Goal: Task Accomplishment & Management: Manage account settings

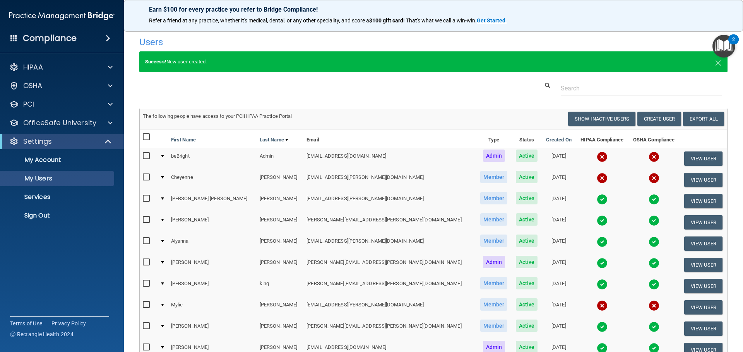
select select "20"
drag, startPoint x: 0, startPoint y: 0, endPoint x: 64, endPoint y: 218, distance: 226.9
click at [64, 218] on p "Sign Out" at bounding box center [58, 216] width 106 height 8
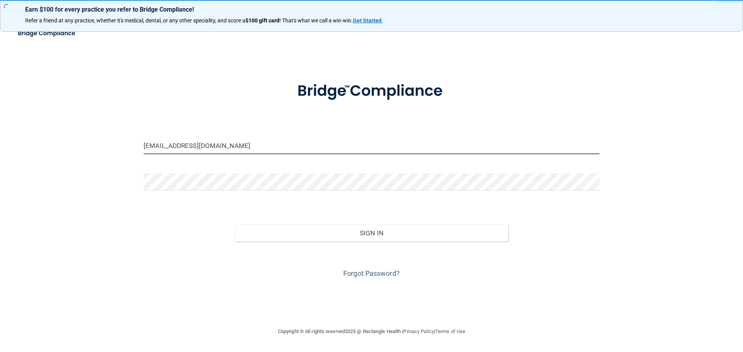
click at [210, 145] on input "[EMAIL_ADDRESS][DOMAIN_NAME]" at bounding box center [371, 145] width 456 height 17
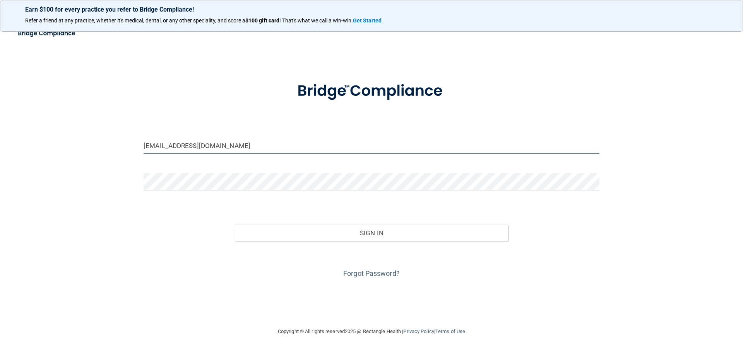
click at [210, 145] on input "[EMAIL_ADDRESS][DOMAIN_NAME]" at bounding box center [371, 145] width 456 height 17
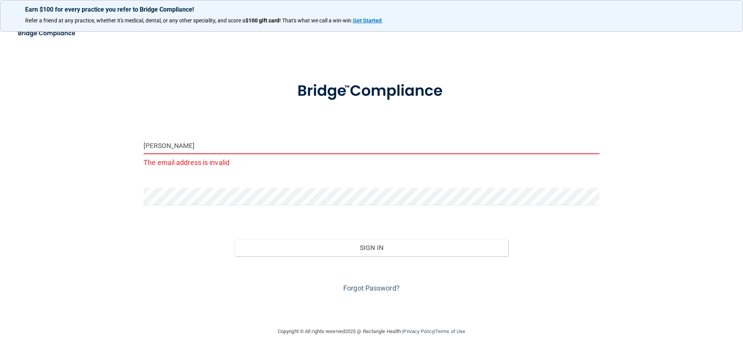
type input "[EMAIL_ADDRESS][DOMAIN_NAME]"
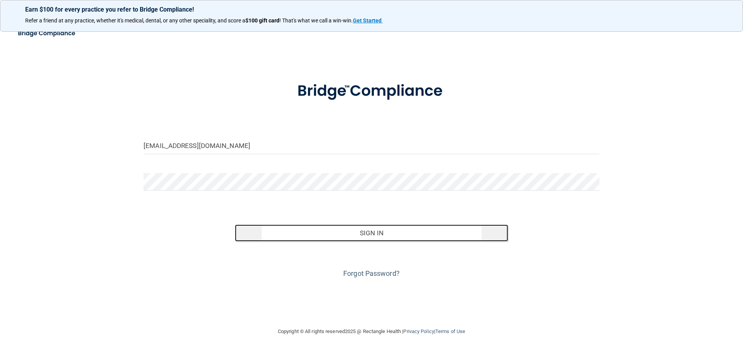
click at [254, 225] on button "Sign In" at bounding box center [371, 233] width 273 height 17
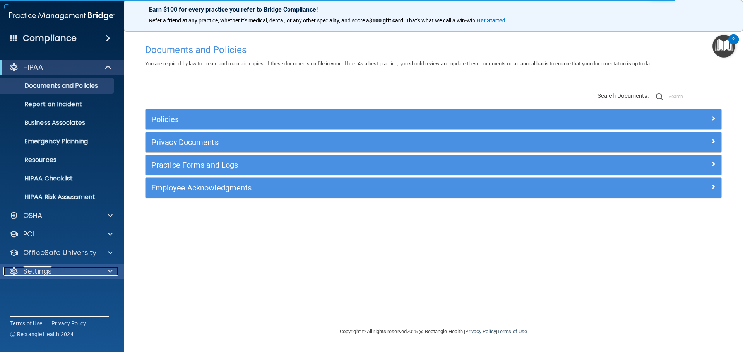
click at [113, 273] on div at bounding box center [108, 271] width 19 height 9
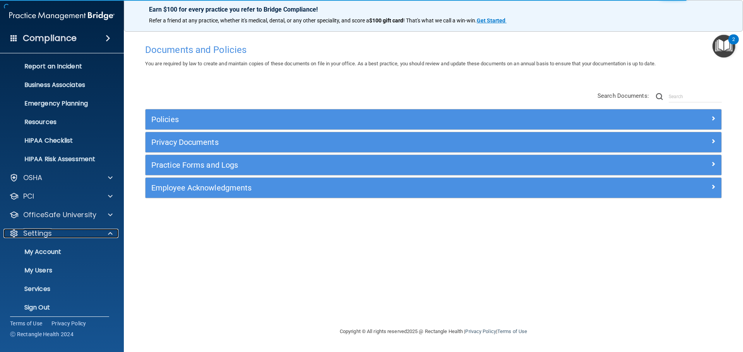
scroll to position [43, 0]
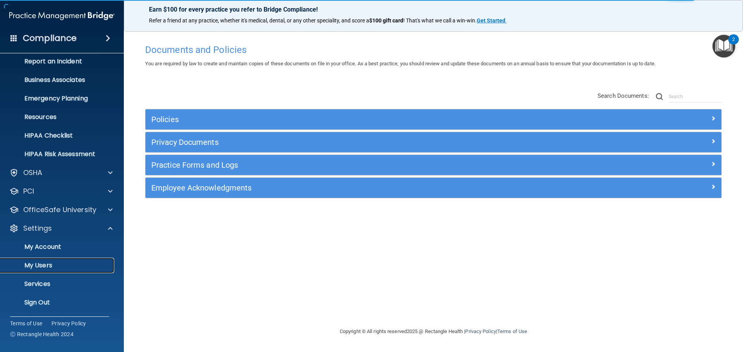
click at [79, 268] on p "My Users" at bounding box center [58, 266] width 106 height 8
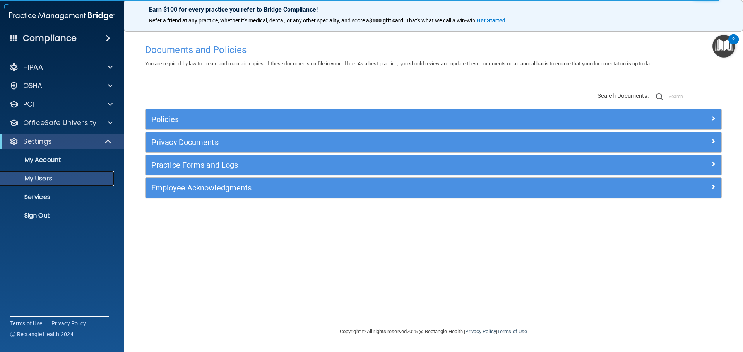
select select "20"
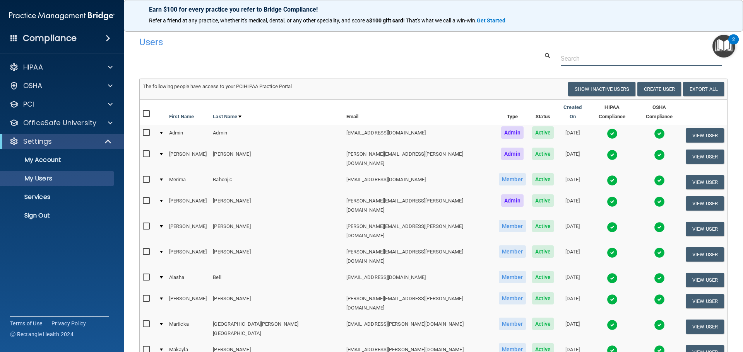
click at [624, 58] on input "text" at bounding box center [640, 58] width 161 height 14
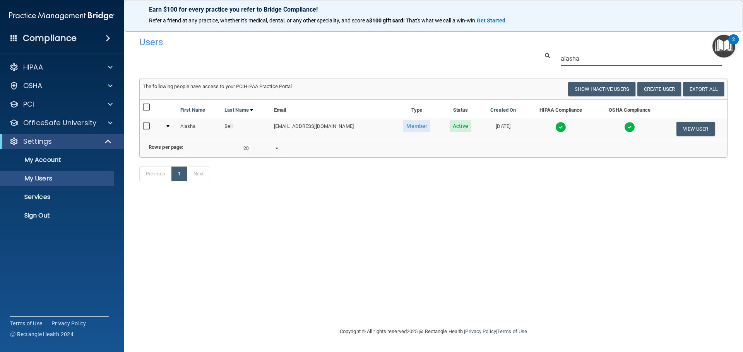
type input "alasha"
click at [630, 130] on img at bounding box center [629, 127] width 11 height 11
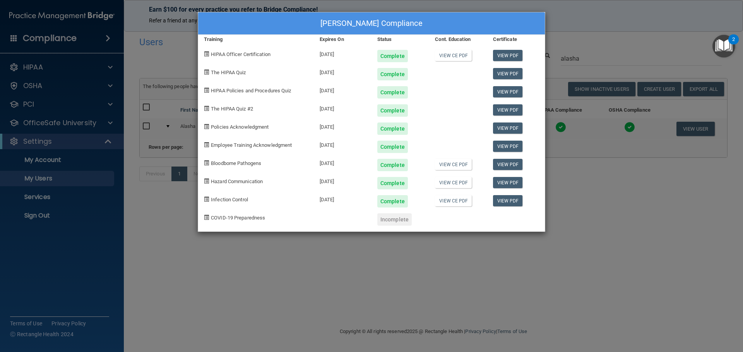
click at [628, 226] on div "[PERSON_NAME] Compliance Training Expires On Status Cont. Education Certificate…" at bounding box center [371, 176] width 743 height 352
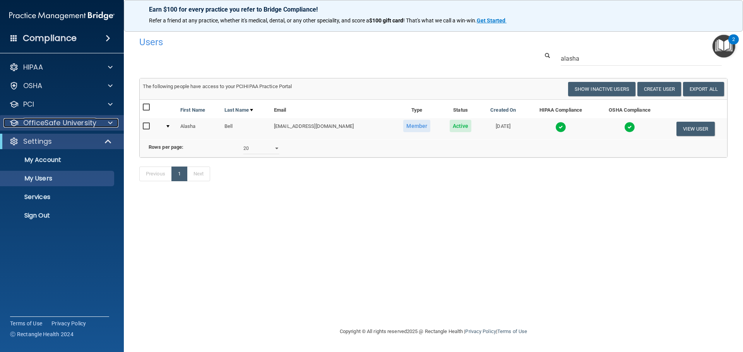
click at [102, 123] on div at bounding box center [108, 122] width 19 height 9
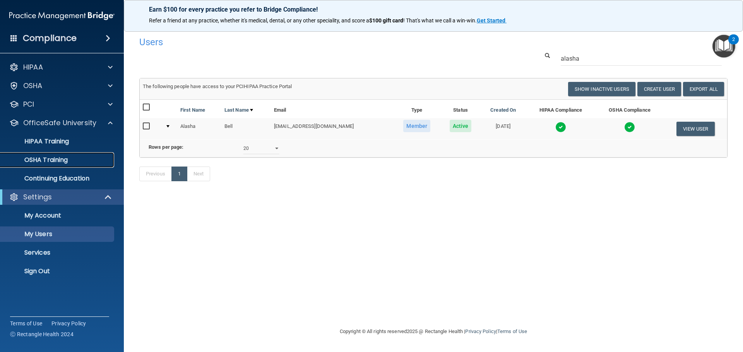
click at [60, 158] on p "OSHA Training" at bounding box center [36, 160] width 63 height 8
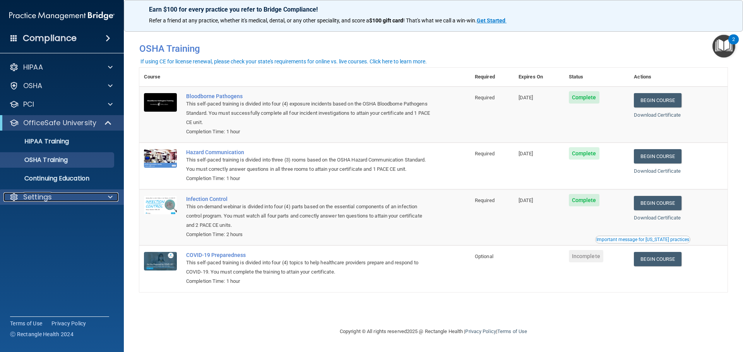
click at [108, 194] on div at bounding box center [108, 197] width 19 height 9
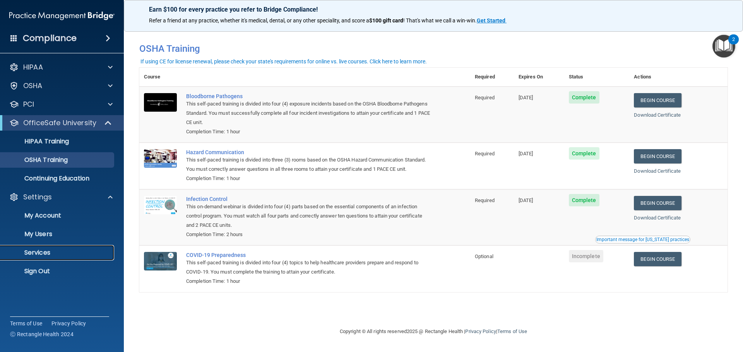
click at [76, 247] on link "Services" at bounding box center [53, 252] width 122 height 15
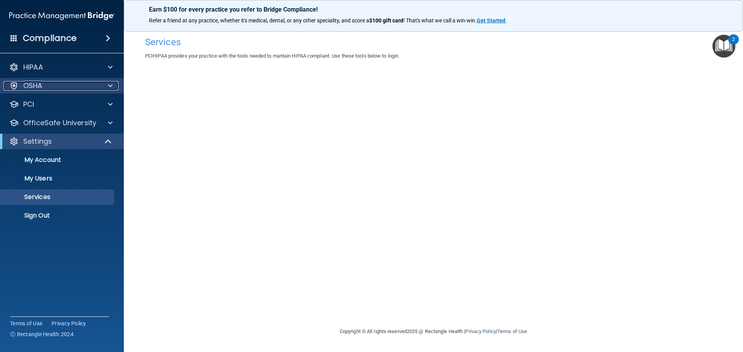
click at [111, 89] on span at bounding box center [110, 85] width 5 height 9
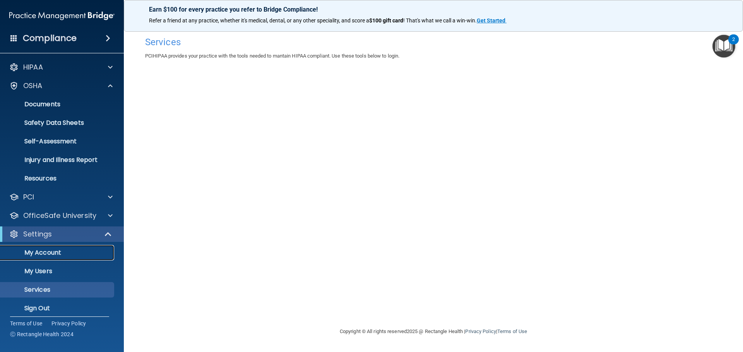
click at [86, 255] on p "My Account" at bounding box center [58, 253] width 106 height 8
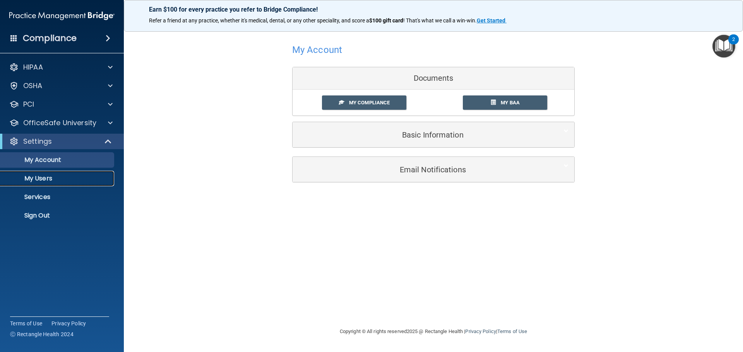
click at [50, 176] on p "My Users" at bounding box center [58, 179] width 106 height 8
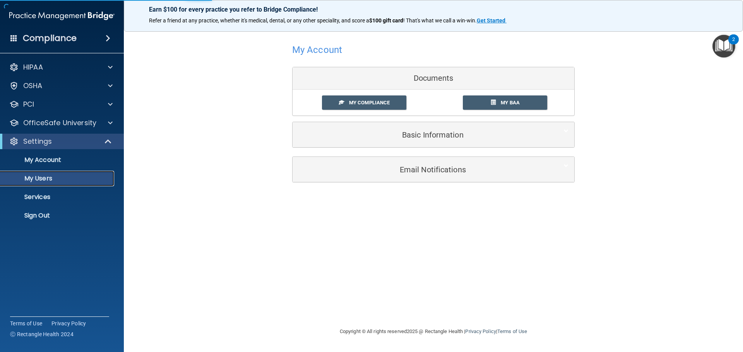
select select "20"
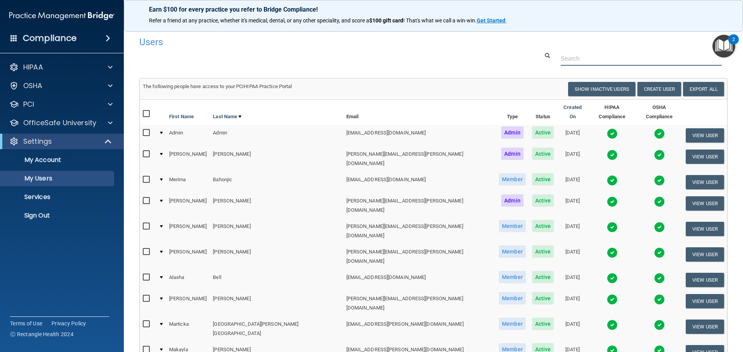
click at [577, 58] on input "text" at bounding box center [640, 58] width 161 height 14
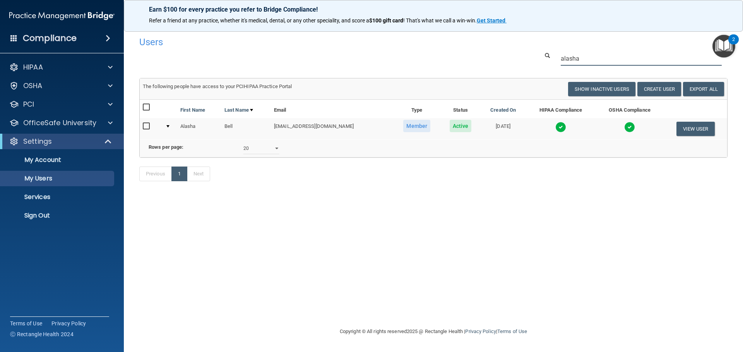
type input "alasha"
